Goal: Transaction & Acquisition: Purchase product/service

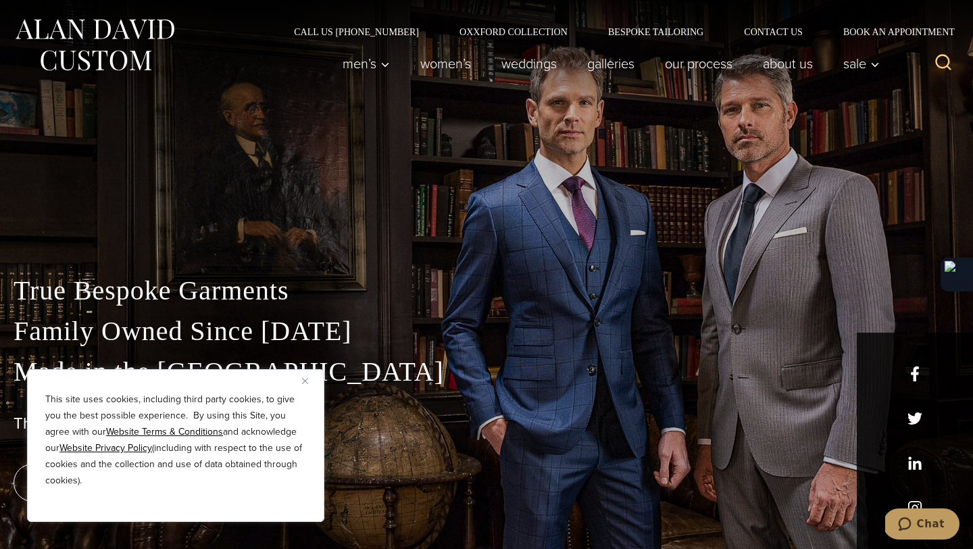
click at [306, 381] on img "Close" at bounding box center [305, 381] width 6 height 6
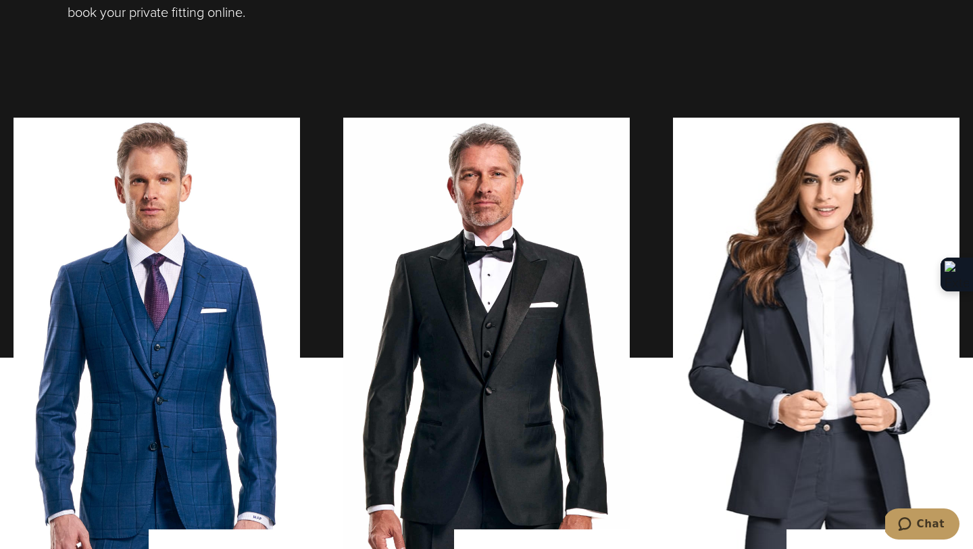
scroll to position [878, 0]
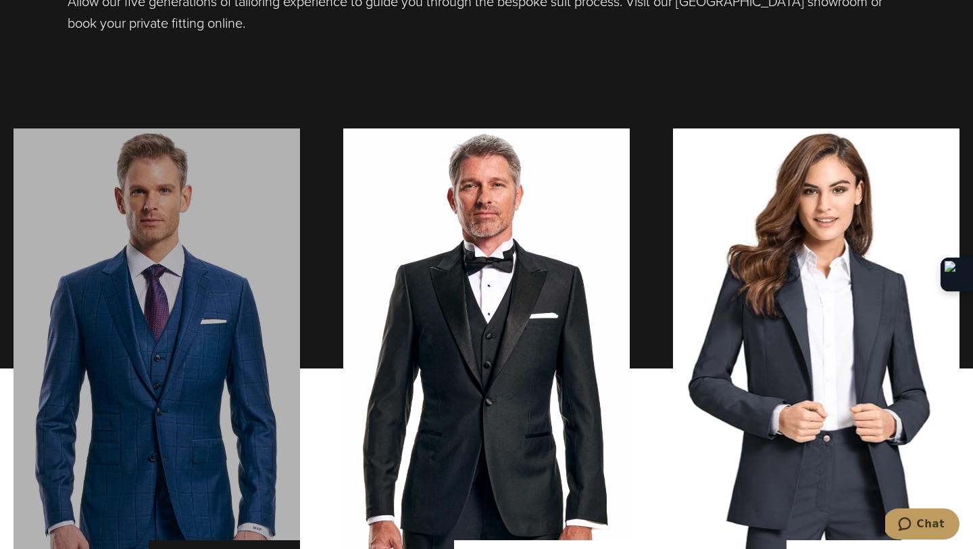
click at [224, 361] on link "men's suits" at bounding box center [157, 368] width 287 height 480
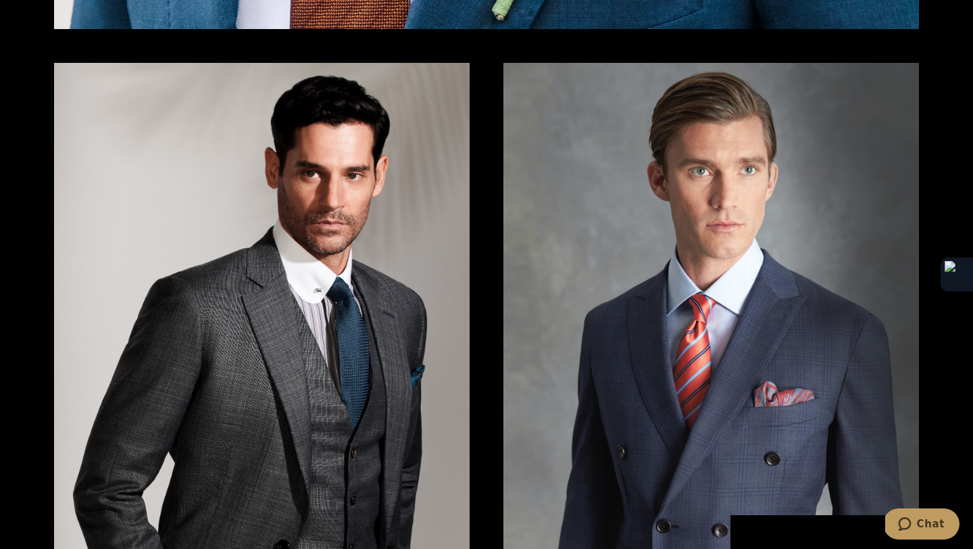
scroll to position [2445, 0]
